Goal: Information Seeking & Learning: Learn about a topic

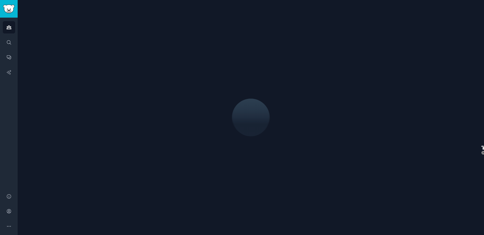
select select "google"
select select "en"
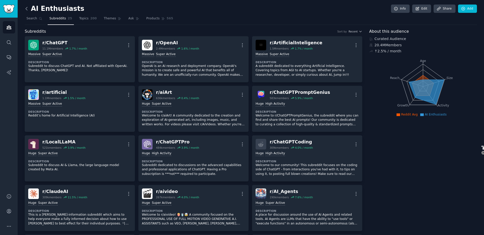
click at [26, 9] on icon at bounding box center [26, 8] width 5 height 5
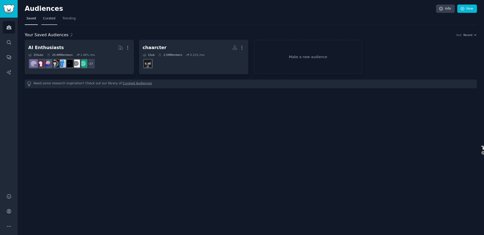
click at [50, 20] on span "Curated" at bounding box center [49, 18] width 12 height 5
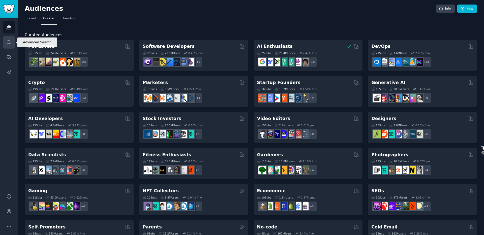
click at [12, 42] on link "Search" at bounding box center [9, 42] width 12 height 12
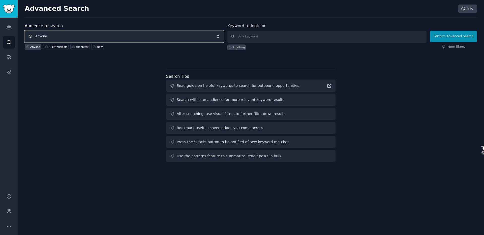
click at [162, 35] on span "Anyone" at bounding box center [124, 37] width 199 height 12
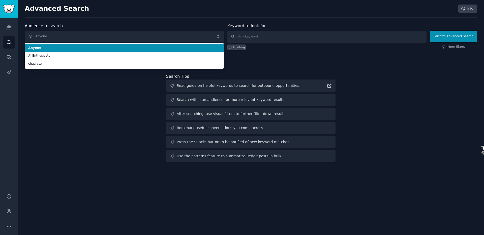
click at [92, 109] on div "Audience to search Anyone Anyone AI Enthusiasts chaarcter Anyone AI Enthusiasts…" at bounding box center [251, 94] width 452 height 142
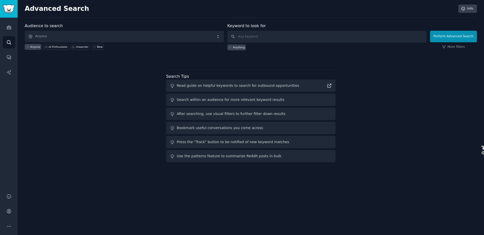
click at [114, 96] on div "Audience to search Anyone Anyone AI Enthusiasts chaarcter New Keyword to look f…" at bounding box center [251, 94] width 452 height 142
click at [364, 58] on div at bounding box center [251, 59] width 452 height 4
click at [147, 34] on span "Anyone" at bounding box center [124, 37] width 199 height 12
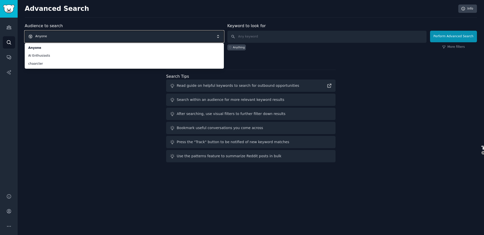
click at [222, 31] on span "Anyone" at bounding box center [124, 37] width 199 height 12
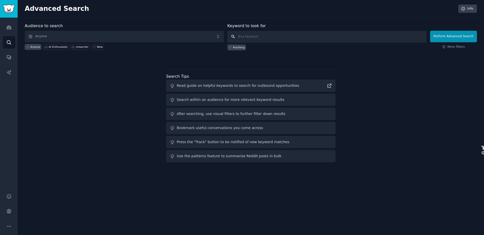
click at [254, 34] on input "text" at bounding box center [326, 37] width 199 height 12
type input "roleplay"
click button "Perform Advanced Search" at bounding box center [453, 37] width 47 height 12
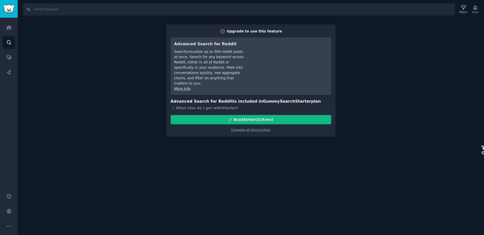
click at [90, 75] on div "Search Filters Track Upgrade to use this feature Advanced Search for Reddit Sea…" at bounding box center [251, 117] width 466 height 235
click at [12, 27] on link "Audiences" at bounding box center [9, 27] width 12 height 12
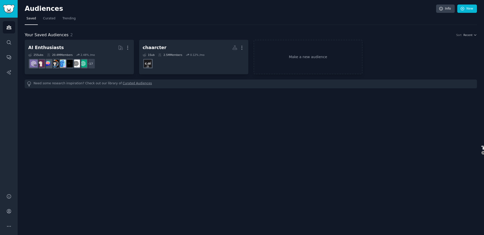
click at [234, 111] on div "Audiences Info New Saved Curated Trending Your Saved Audiences 2 Sort Recent AI…" at bounding box center [251, 117] width 466 height 235
